Goal: Navigation & Orientation: Find specific page/section

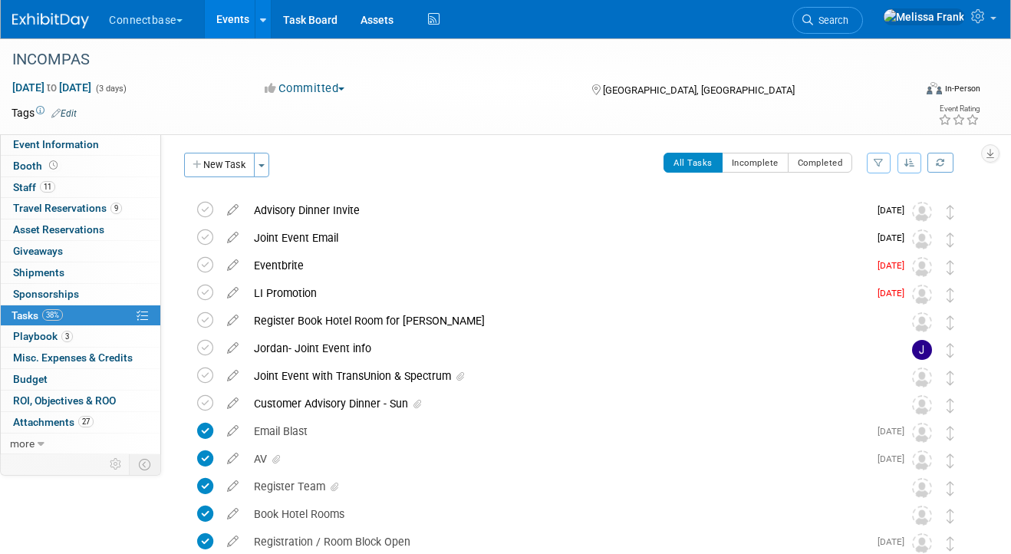
click at [243, 18] on link "Events" at bounding box center [233, 19] width 56 height 38
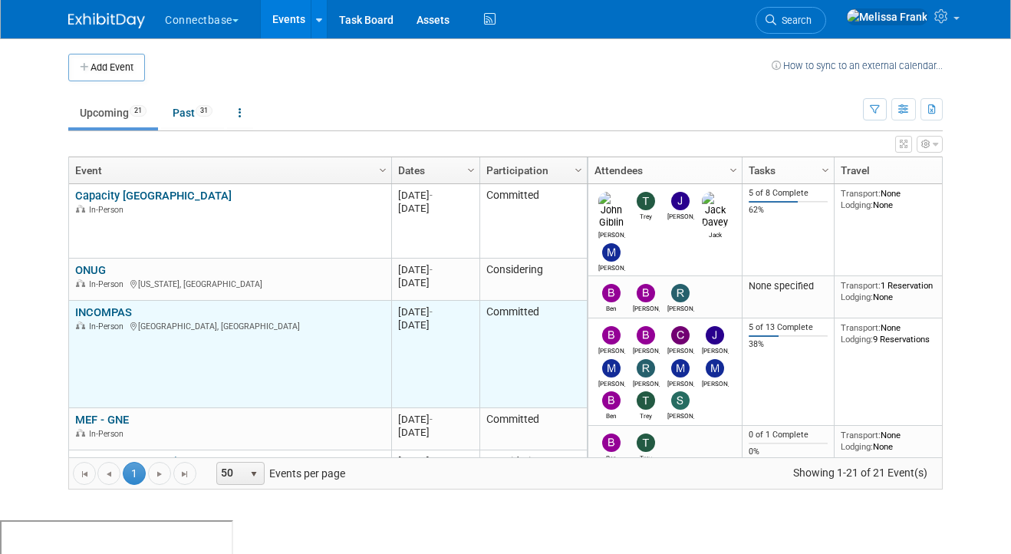
click at [90, 311] on link "INCOMPAS" at bounding box center [103, 312] width 57 height 14
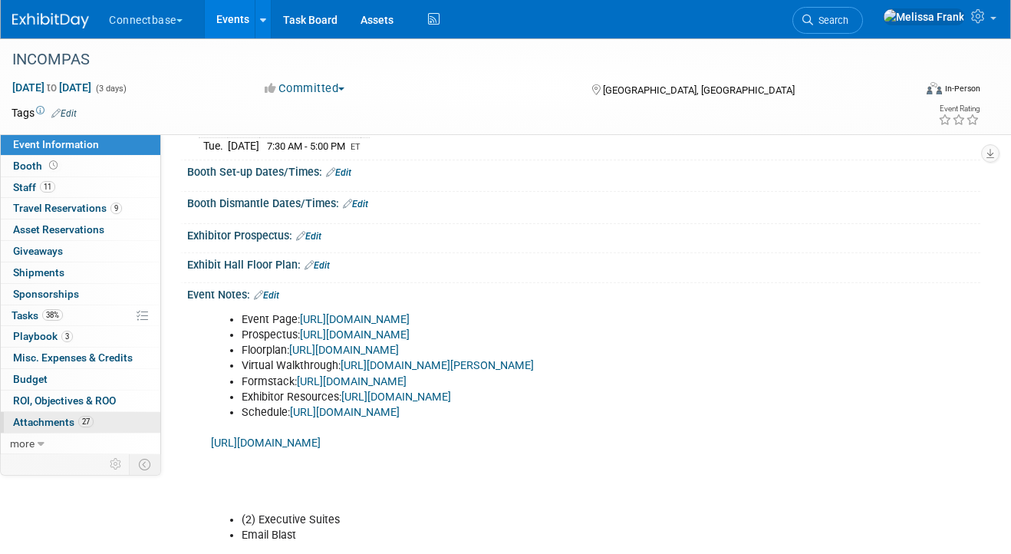
click at [56, 419] on span "Attachments 27" at bounding box center [53, 422] width 81 height 12
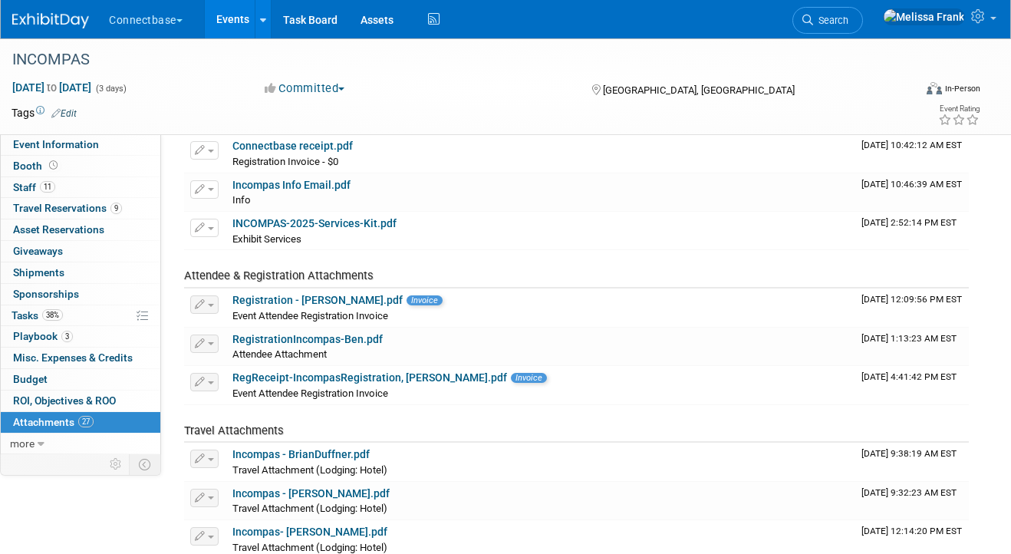
scroll to position [124, 0]
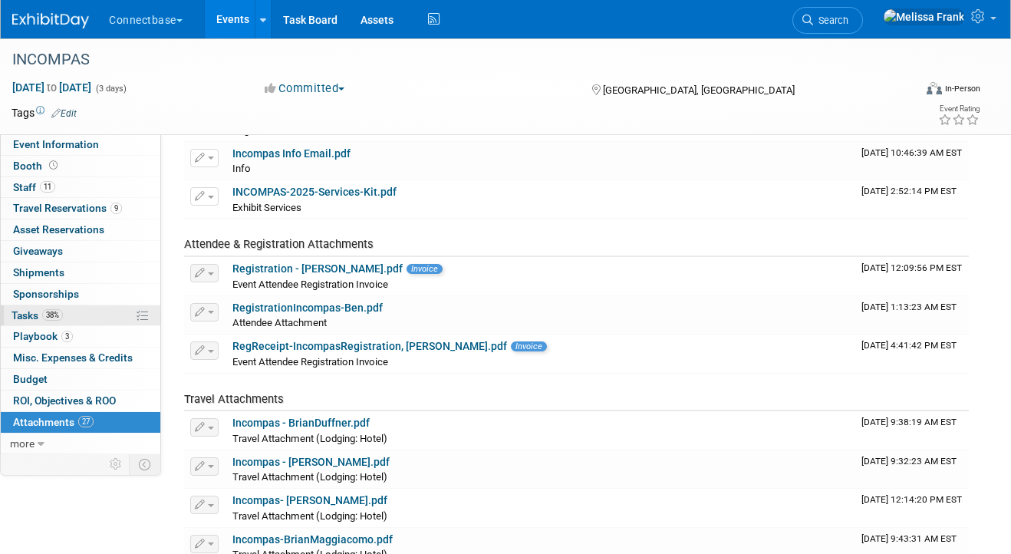
click at [31, 316] on span "Tasks 38%" at bounding box center [37, 315] width 51 height 12
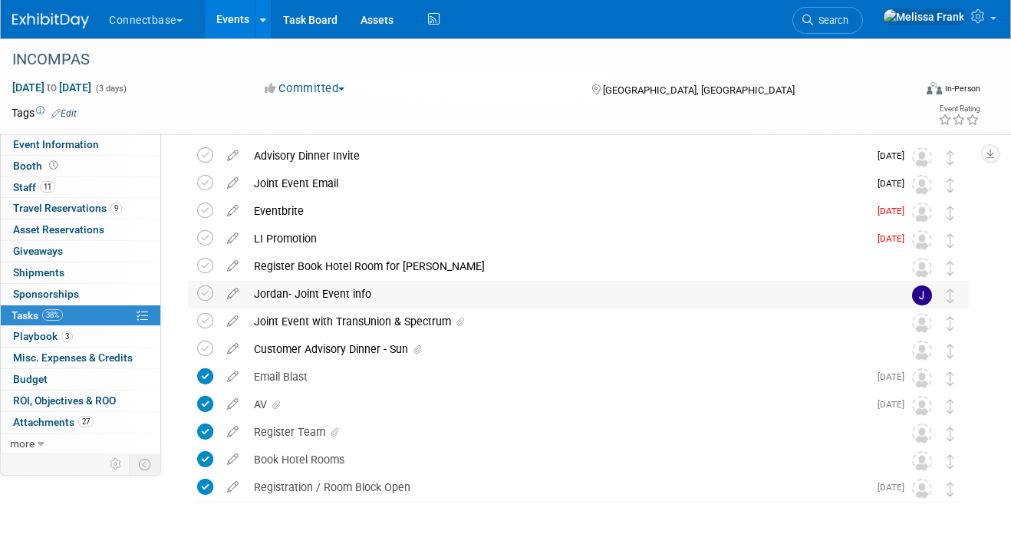
scroll to position [98, 0]
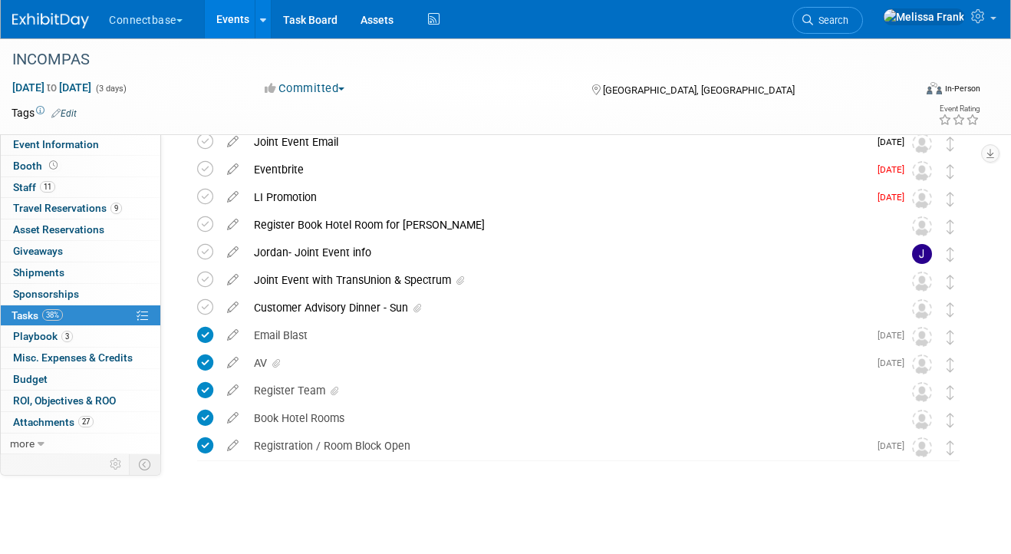
click at [241, 14] on link "Events" at bounding box center [233, 19] width 56 height 38
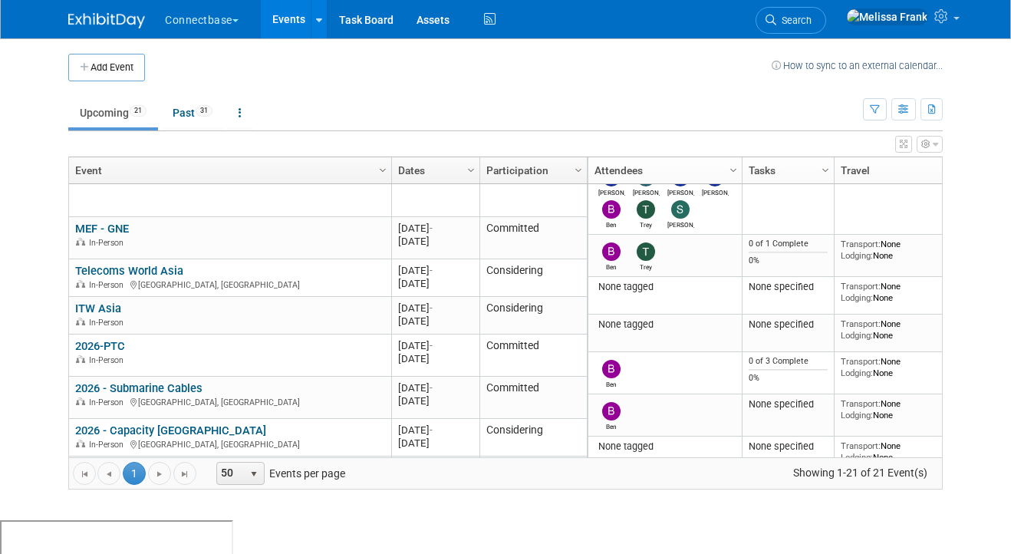
scroll to position [269, 0]
